Goal: Task Accomplishment & Management: Use online tool/utility

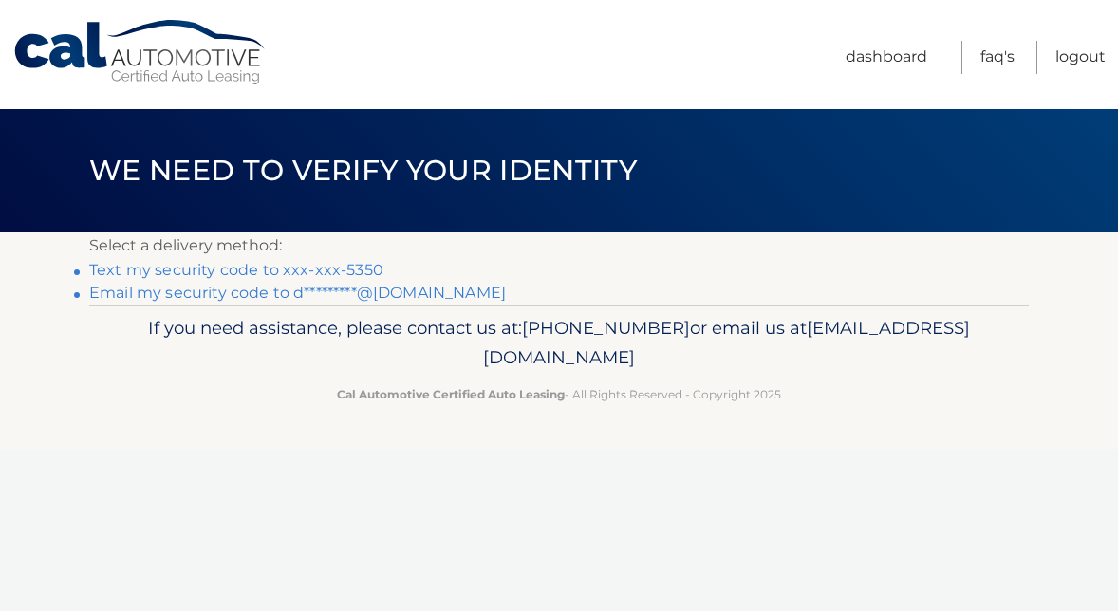
click at [280, 272] on link "Text my security code to xxx-xxx-5350" at bounding box center [236, 270] width 294 height 18
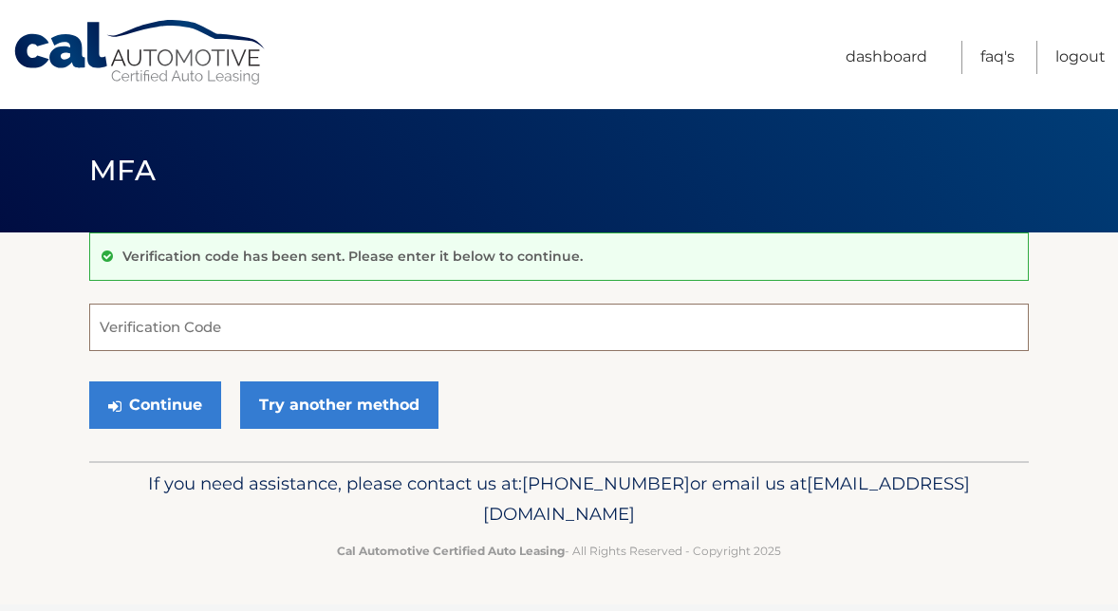
click at [224, 324] on input "Verification Code" at bounding box center [559, 327] width 940 height 47
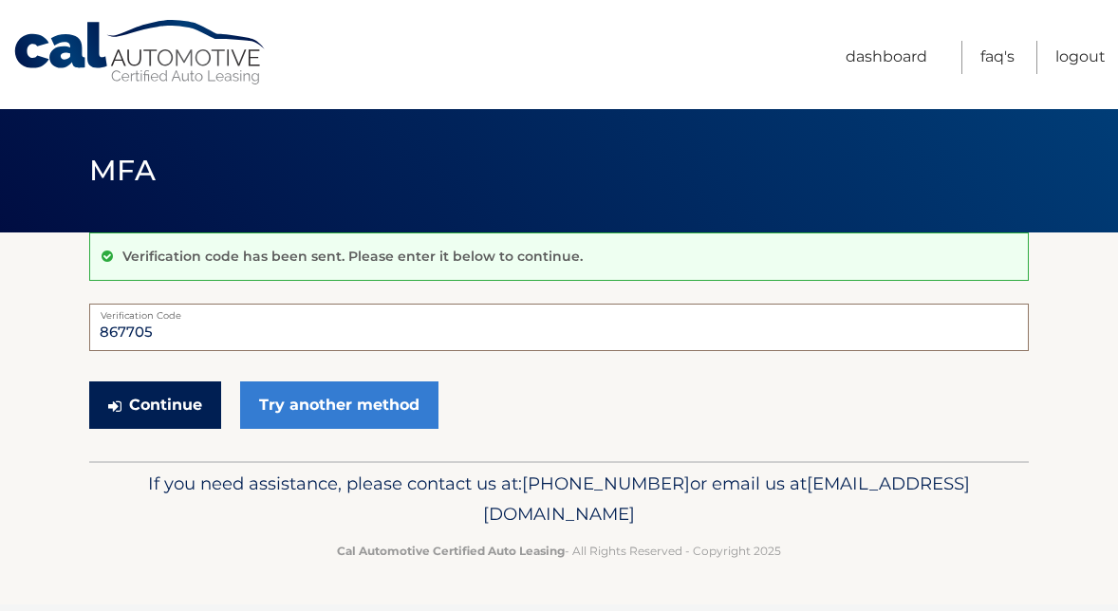
type input "867705"
click at [169, 405] on button "Continue" at bounding box center [155, 405] width 132 height 47
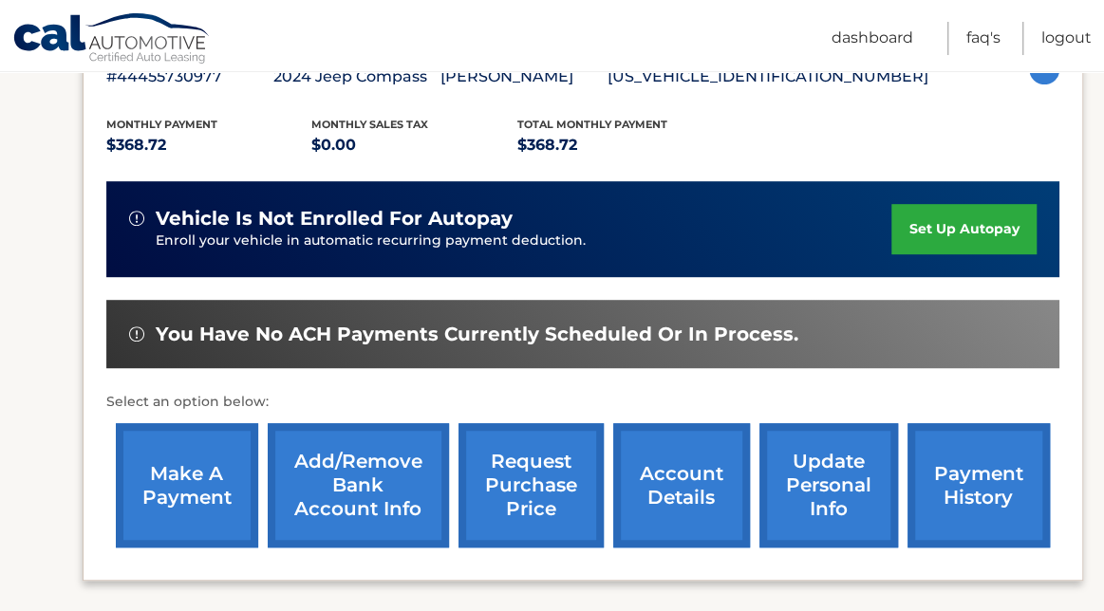
scroll to position [369, 0]
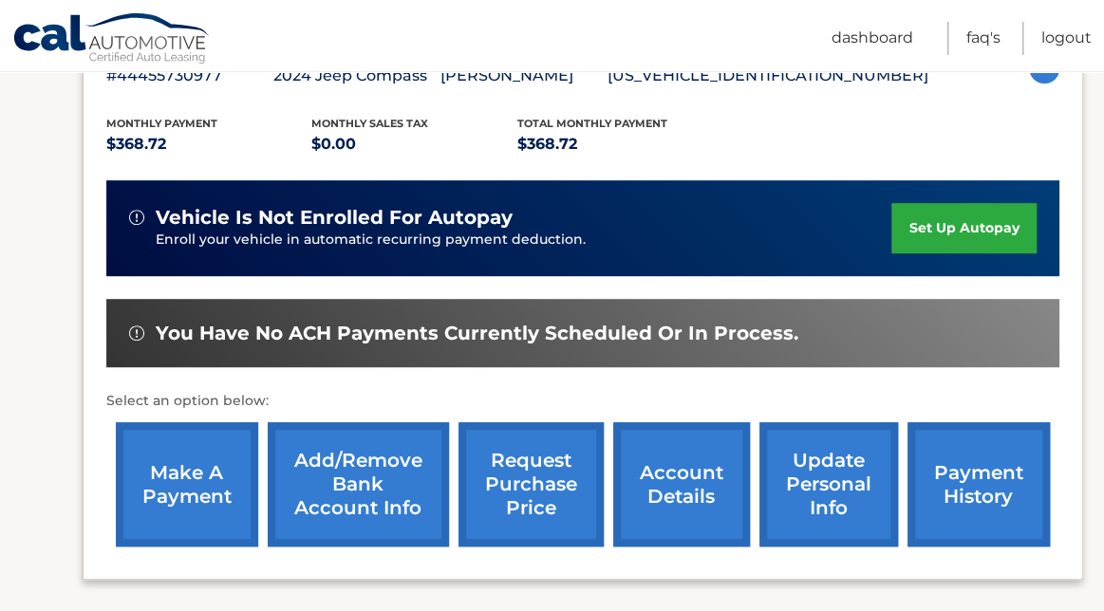
click at [175, 466] on link "make a payment" at bounding box center [187, 484] width 142 height 124
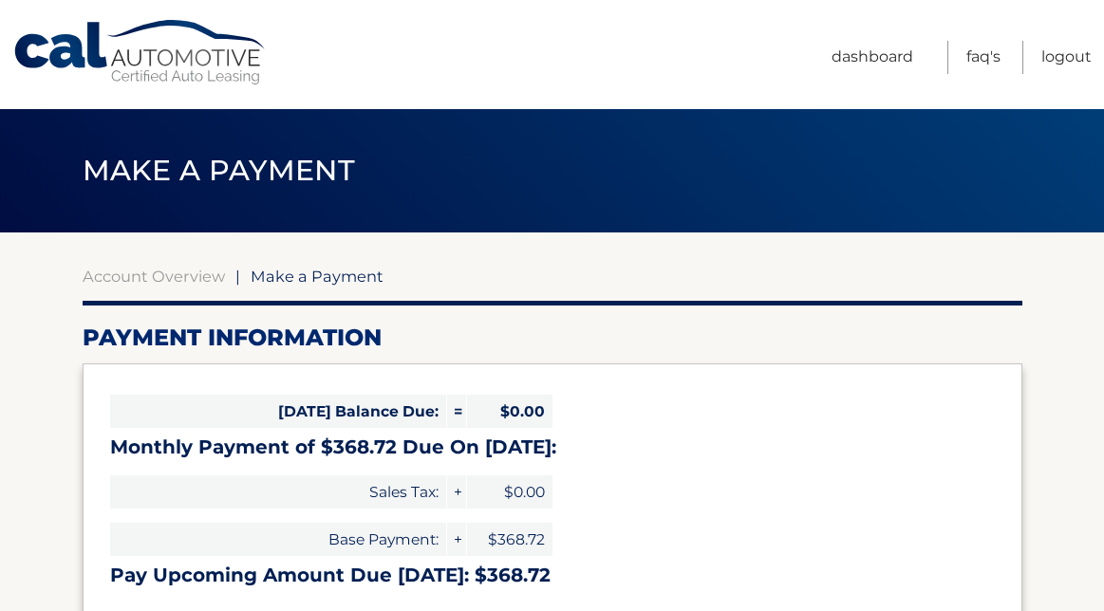
select select "MzVlYTBmY2ItMDQ1Yi00MjM0LTg5ODMtZGMyZGMyODlmNjUx"
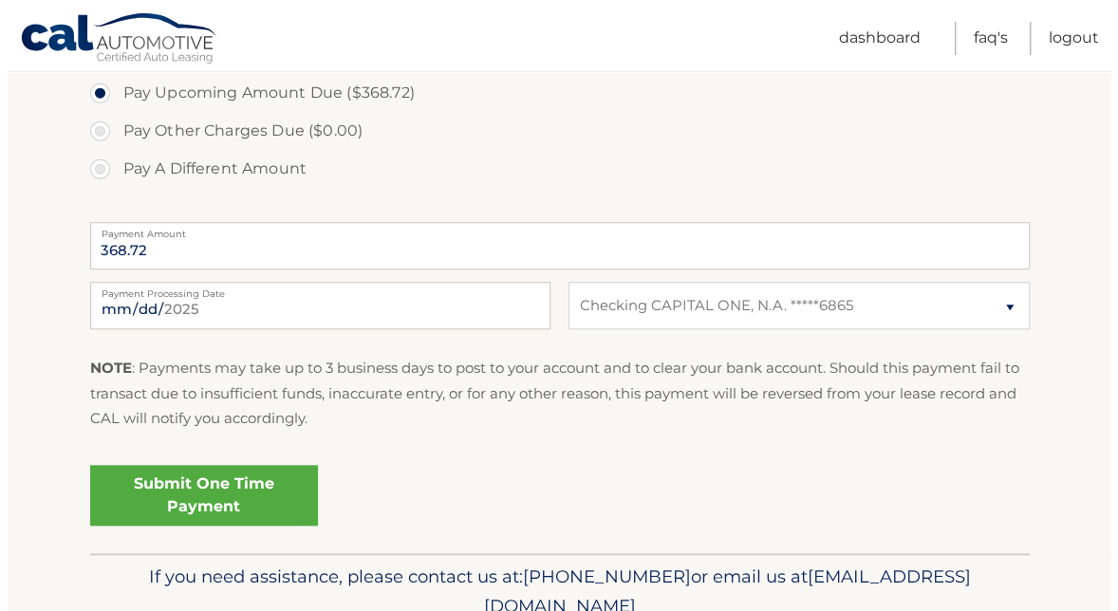
scroll to position [653, 0]
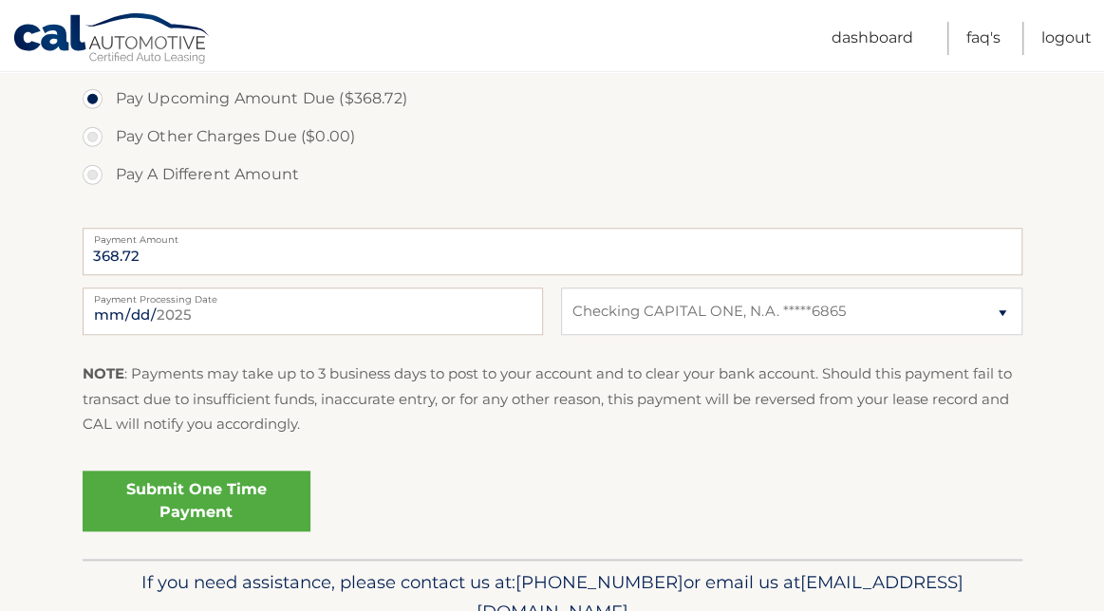
click at [223, 494] on link "Submit One Time Payment" at bounding box center [197, 501] width 228 height 61
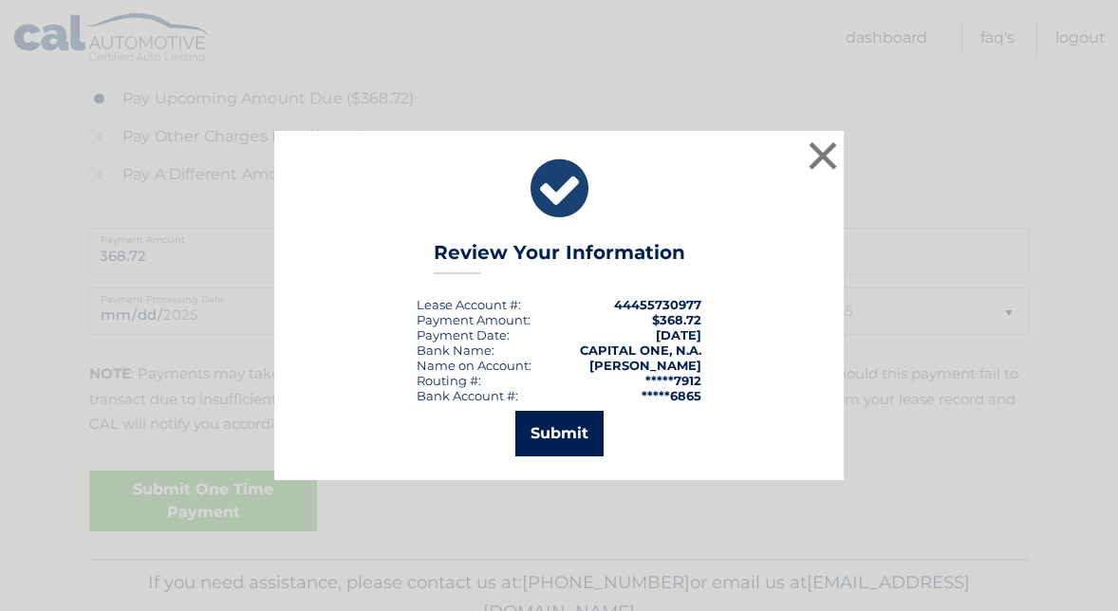
click at [533, 426] on button "Submit" at bounding box center [559, 434] width 88 height 46
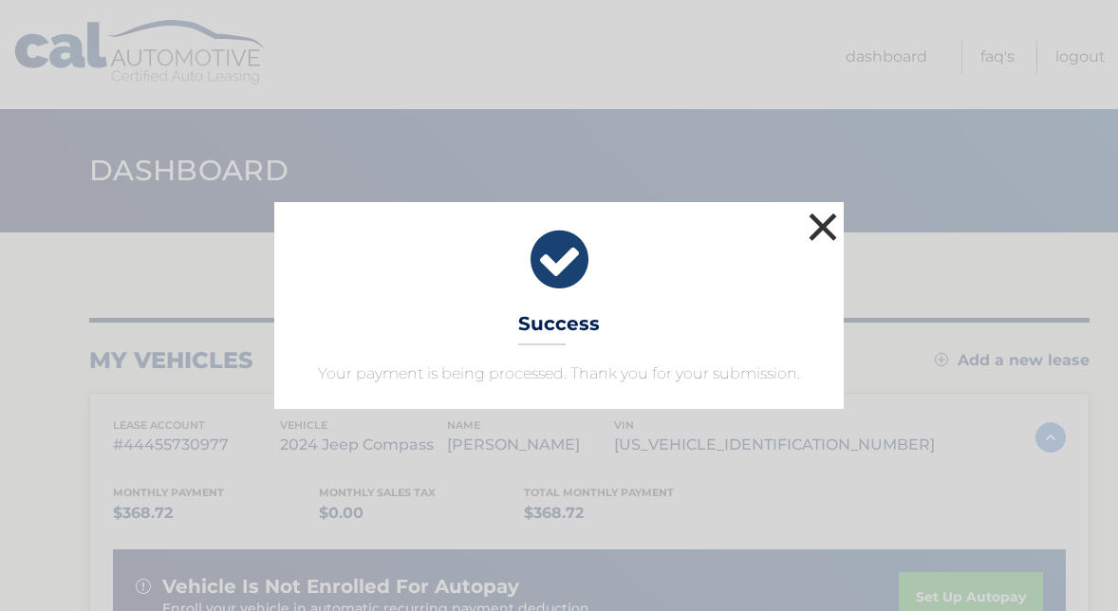
click at [828, 228] on button "×" at bounding box center [823, 227] width 38 height 38
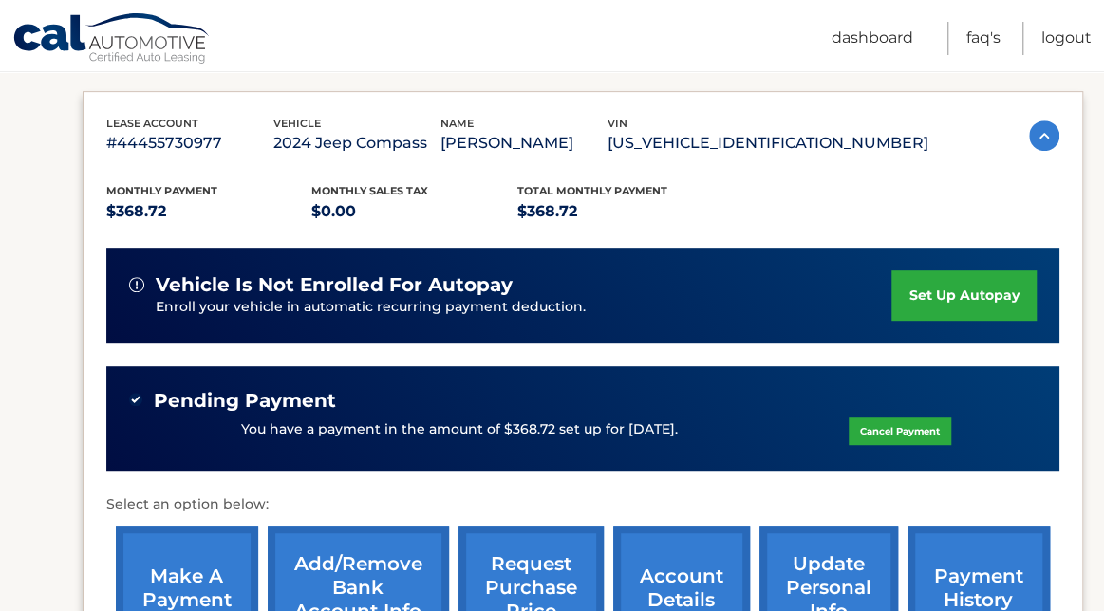
scroll to position [306, 0]
